Goal: Communication & Community: Answer question/provide support

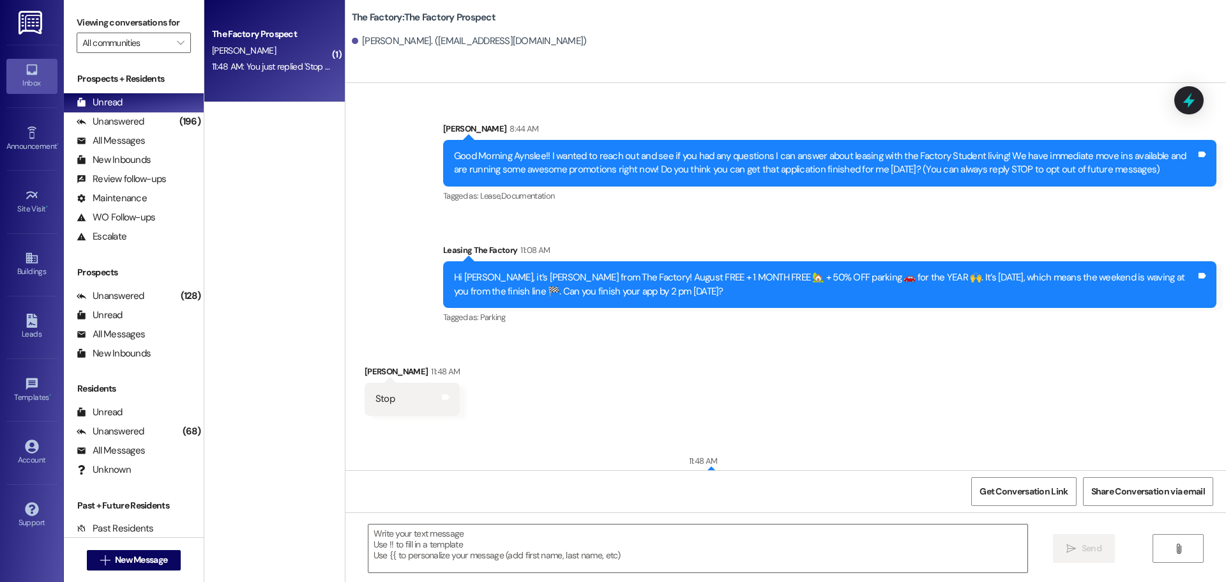
scroll to position [45, 0]
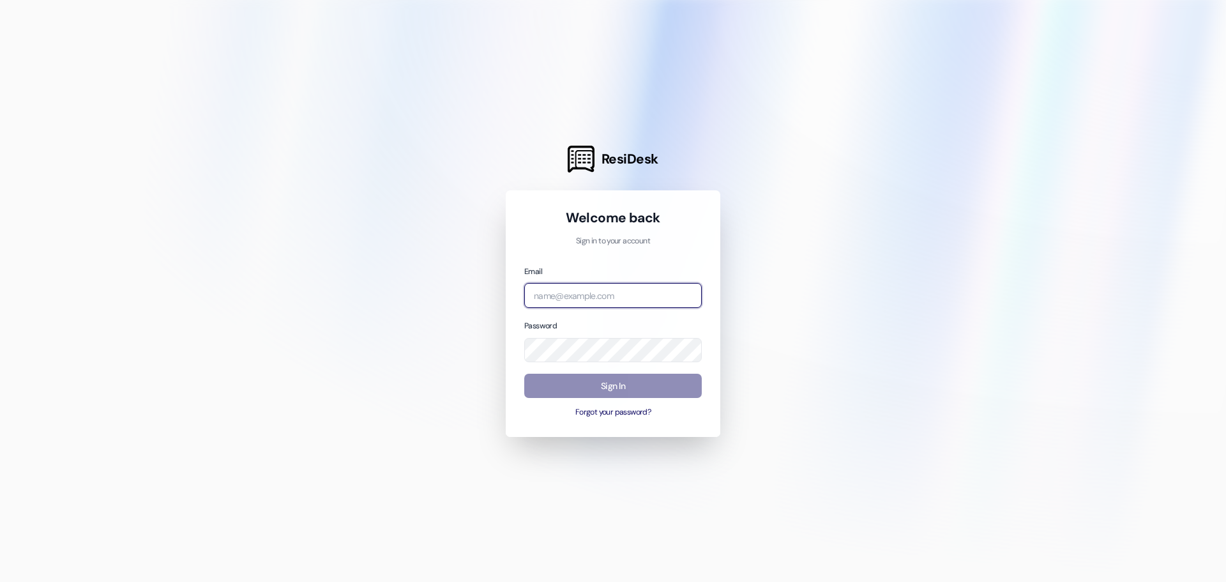
type input "[EMAIL_ADDRESS][DOMAIN_NAME]"
click at [606, 386] on button "Sign In" at bounding box center [613, 386] width 178 height 25
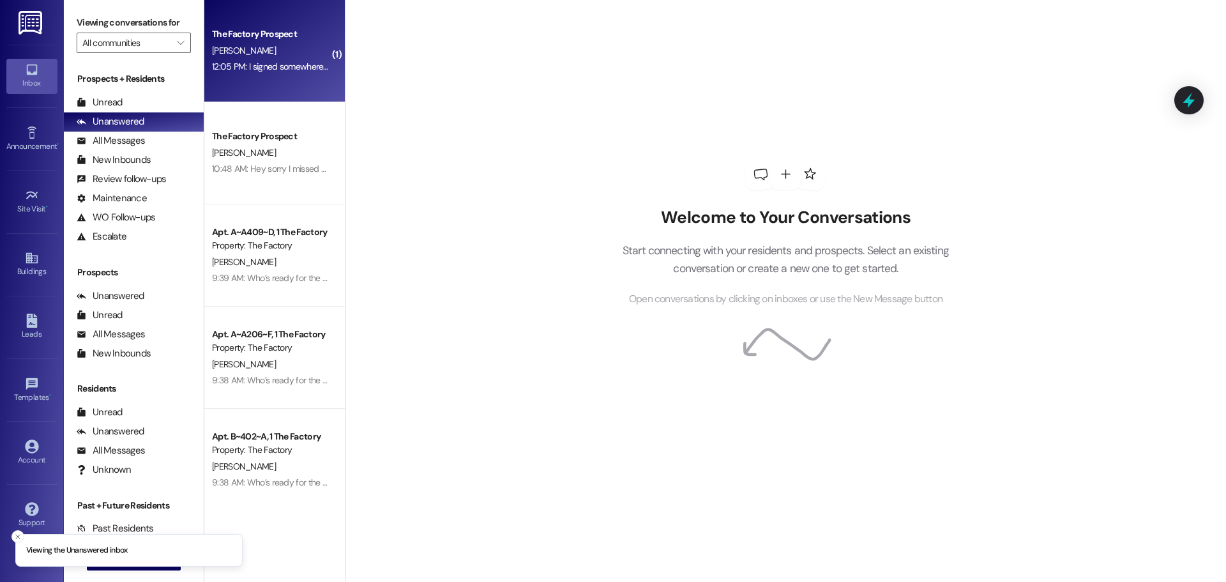
click at [279, 80] on div "The Factory Prospect [PERSON_NAME] 12:05 PM: I signed somewhere else! 12:05 PM:…" at bounding box center [274, 51] width 141 height 102
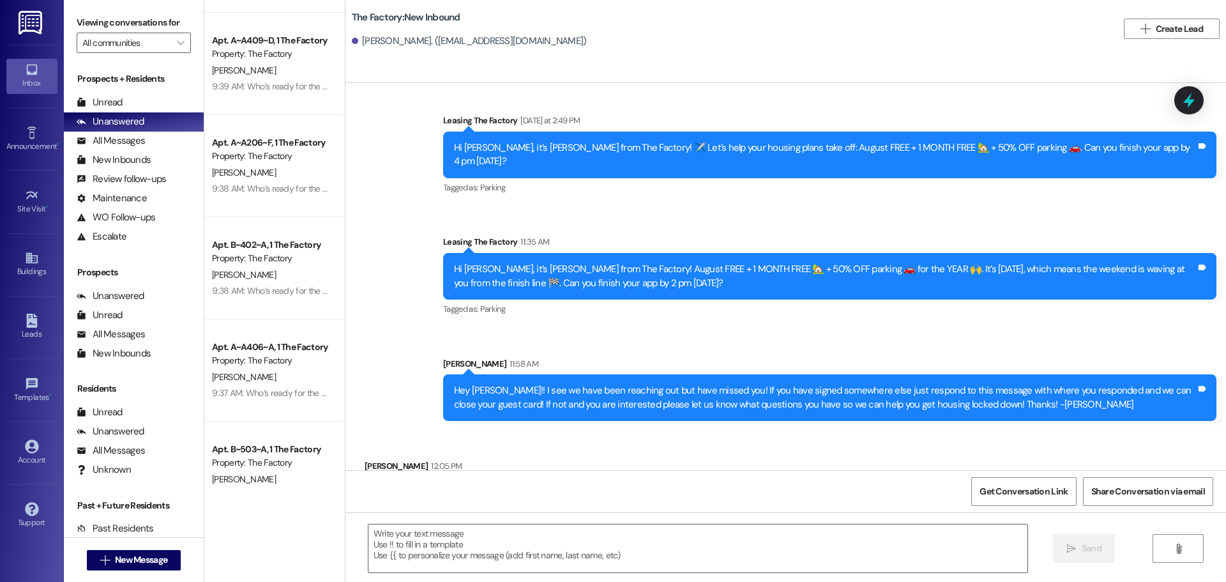
scroll to position [2404, 0]
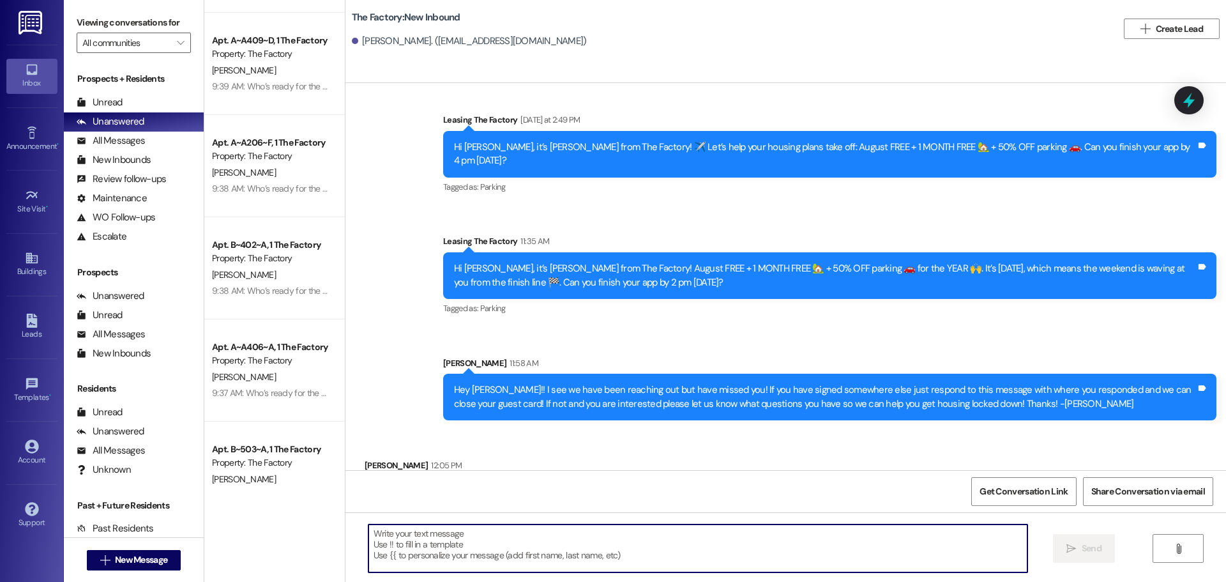
click at [414, 542] on textarea at bounding box center [698, 548] width 659 height 48
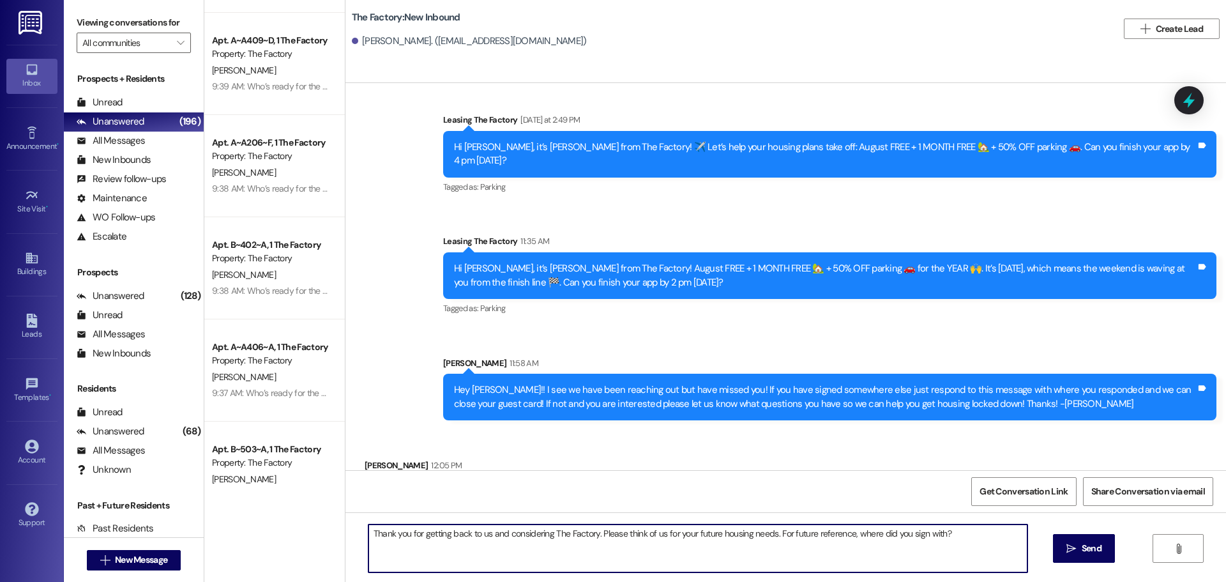
click at [845, 536] on textarea "Thank you for getting back to us and considering The Factory. Please think of u…" at bounding box center [698, 548] width 659 height 48
click at [955, 536] on textarea "Thank you for getting back to us and considering The Factory. Please think of u…" at bounding box center [698, 548] width 659 height 48
drag, startPoint x: 365, startPoint y: 531, endPoint x: 1007, endPoint y: 533, distance: 642.5
click at [1007, 533] on textarea "Thank you for getting back to us and considering The Factory. Please think of u…" at bounding box center [698, 548] width 659 height 48
type textarea "Thank you for getting back to us and considering The Factory. Please think of u…"
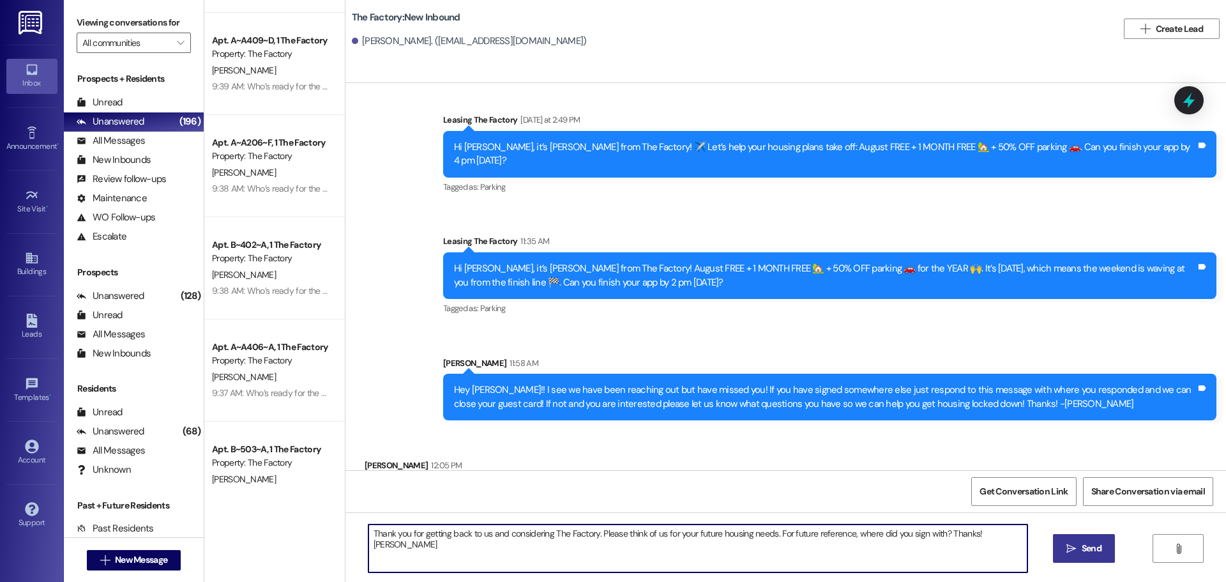
click at [1079, 553] on span "Send" at bounding box center [1091, 548] width 25 height 13
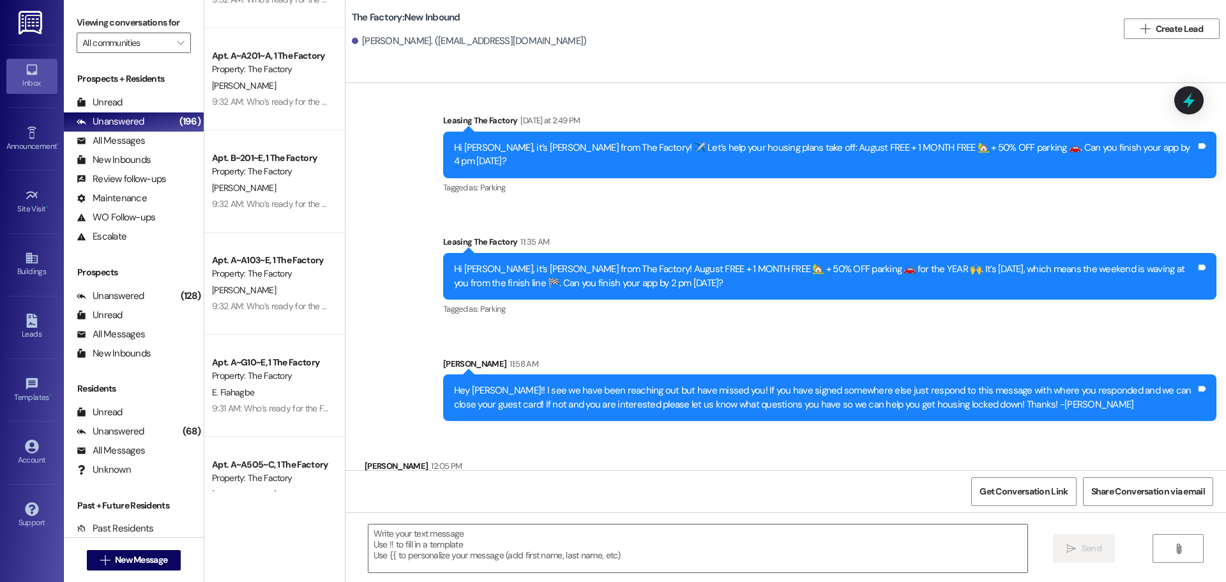
scroll to position [3257, 0]
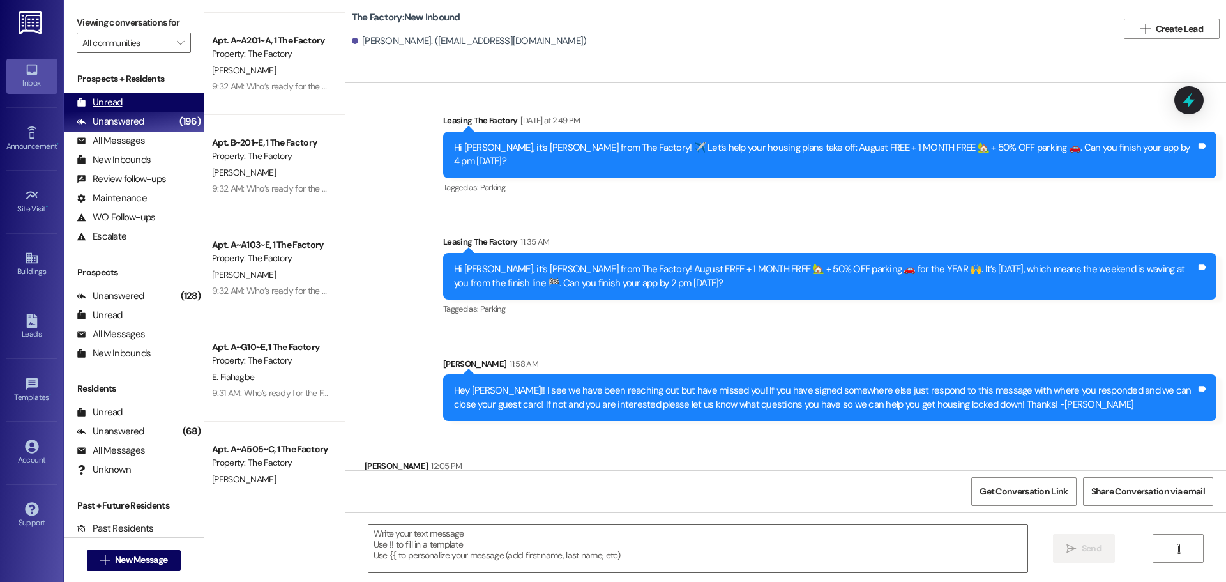
click at [109, 102] on div "Unread" at bounding box center [100, 102] width 46 height 13
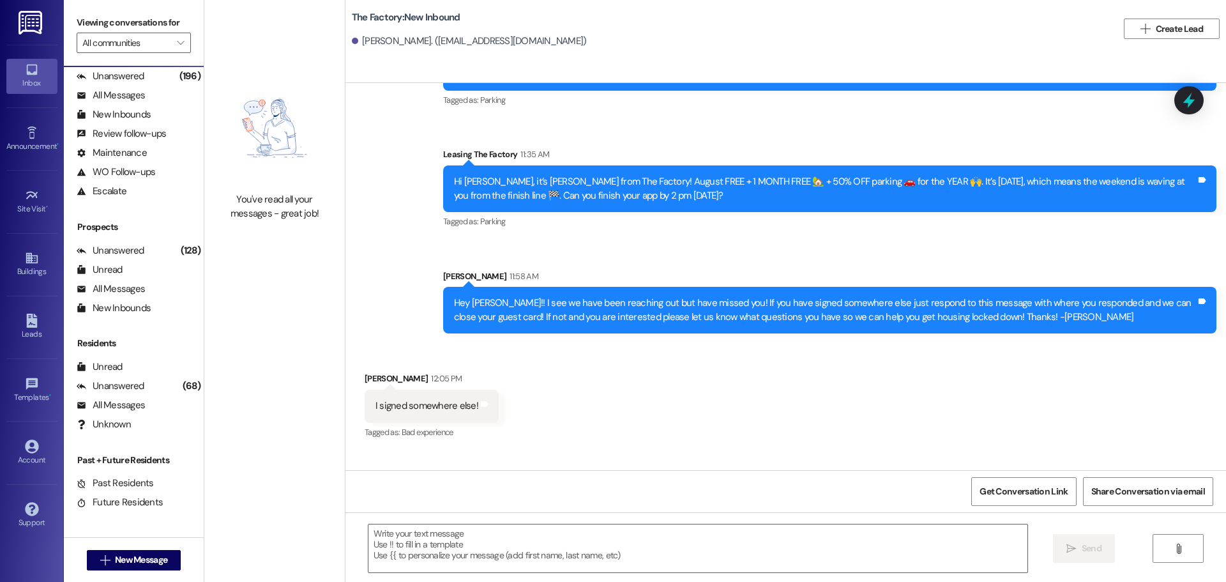
scroll to position [2493, 0]
